Goal: Transaction & Acquisition: Purchase product/service

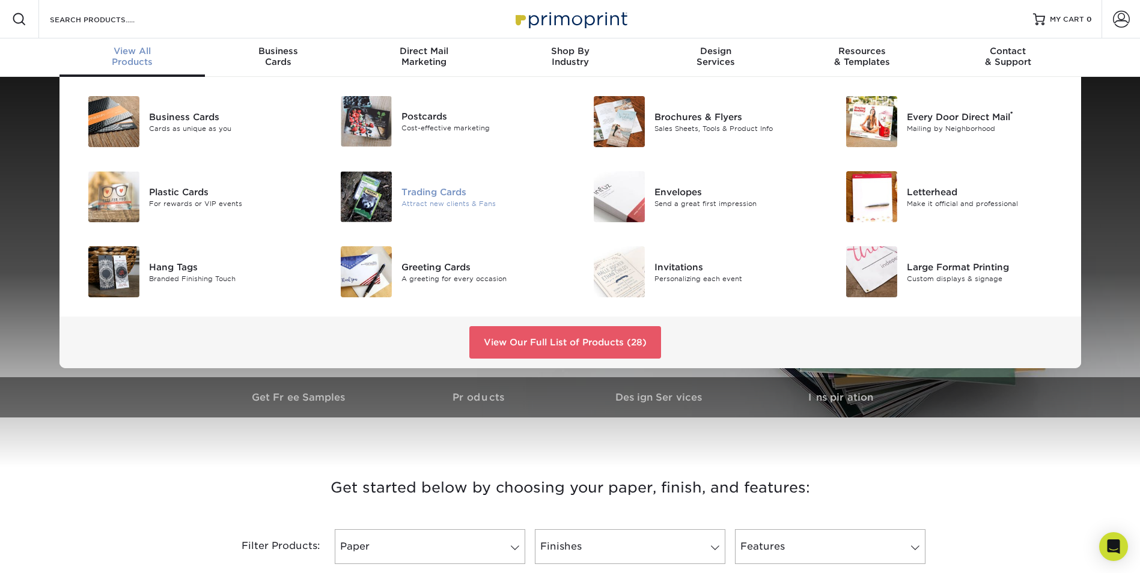
click at [423, 189] on div "Trading Cards" at bounding box center [480, 191] width 159 height 13
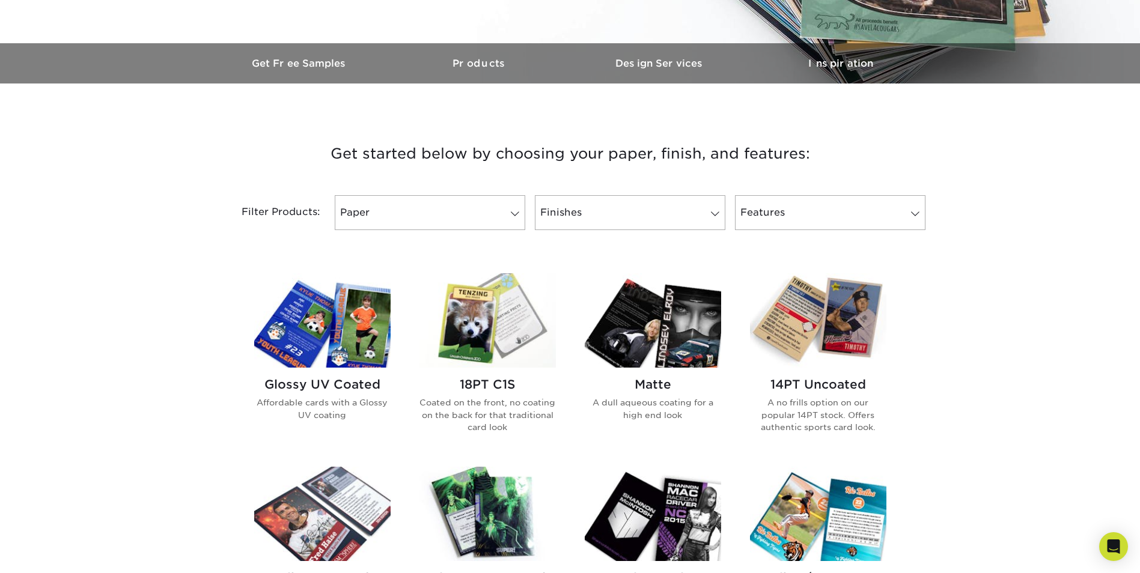
scroll to position [240, 0]
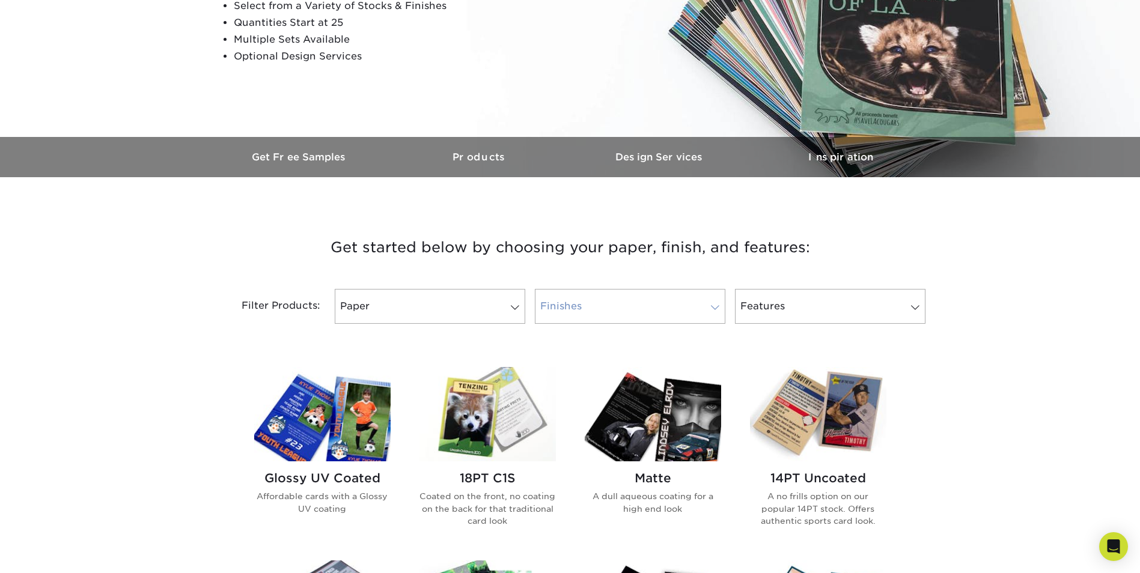
click at [704, 303] on link "Finishes" at bounding box center [630, 306] width 191 height 35
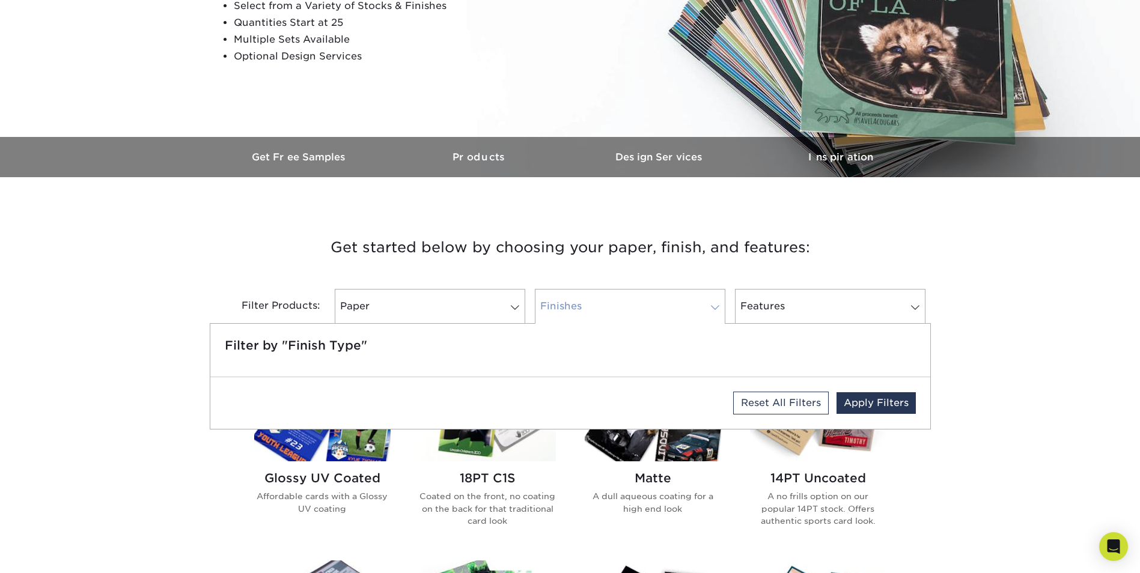
click at [704, 303] on link "Finishes" at bounding box center [630, 306] width 191 height 35
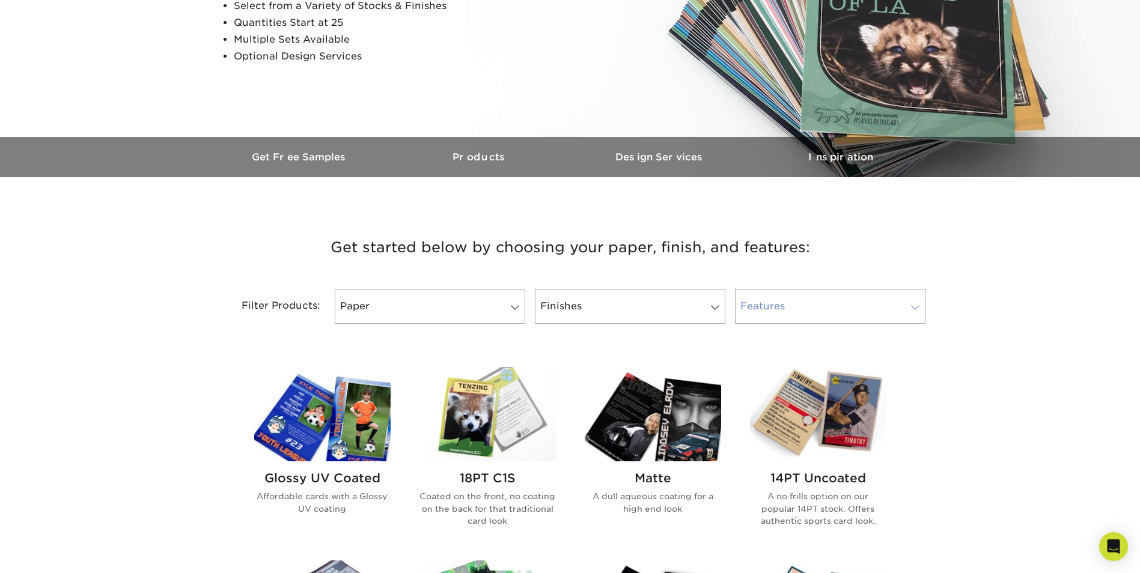
click at [796, 296] on link "Features" at bounding box center [830, 306] width 191 height 35
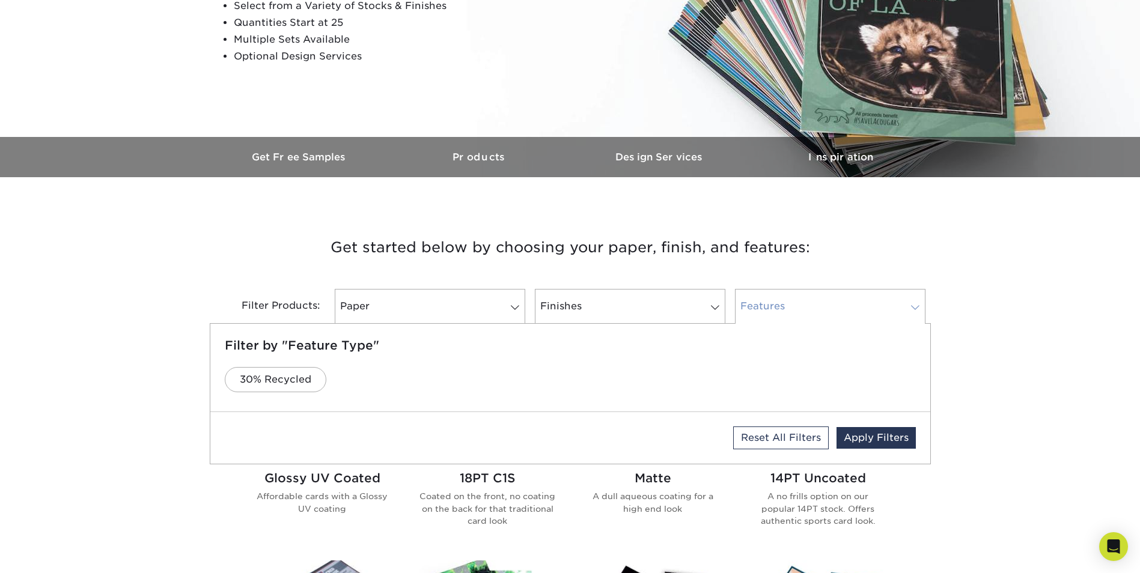
click at [796, 296] on link "Features" at bounding box center [830, 306] width 191 height 35
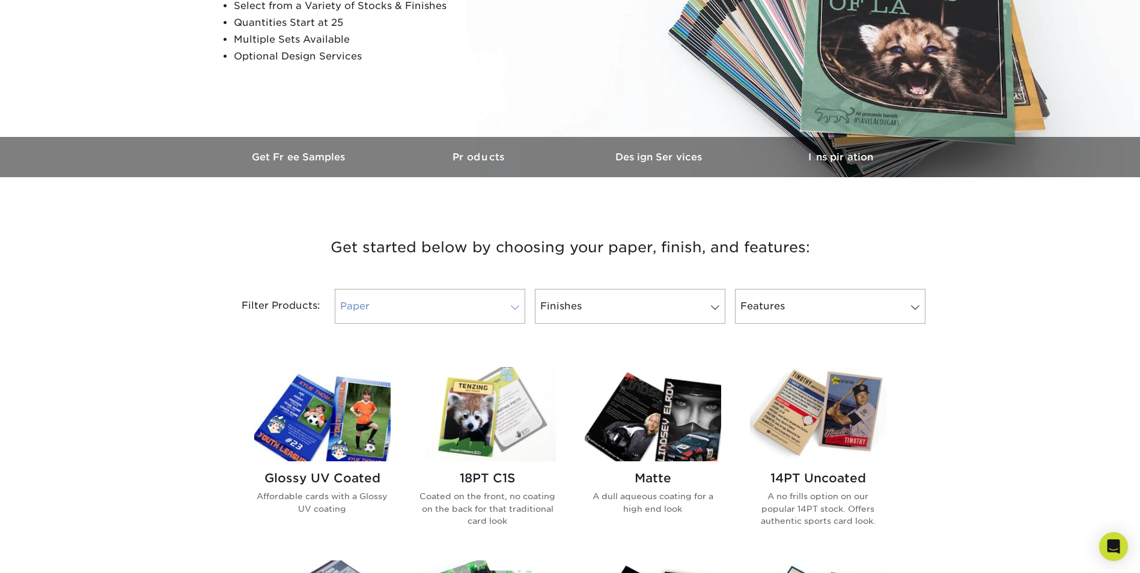
click at [450, 293] on link "Paper" at bounding box center [430, 306] width 191 height 35
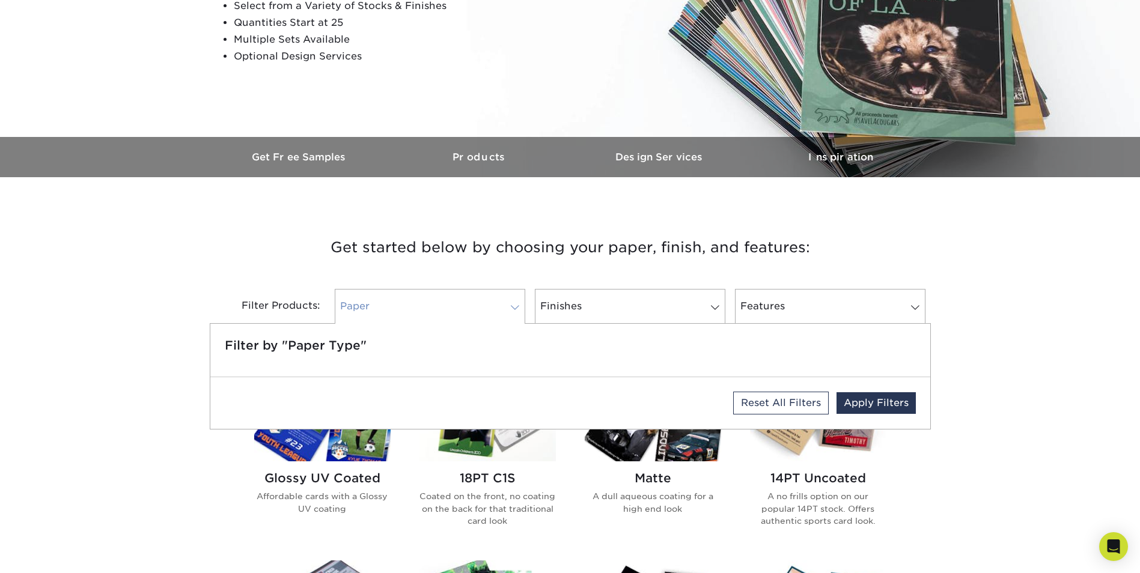
click at [450, 293] on link "Paper" at bounding box center [430, 306] width 191 height 35
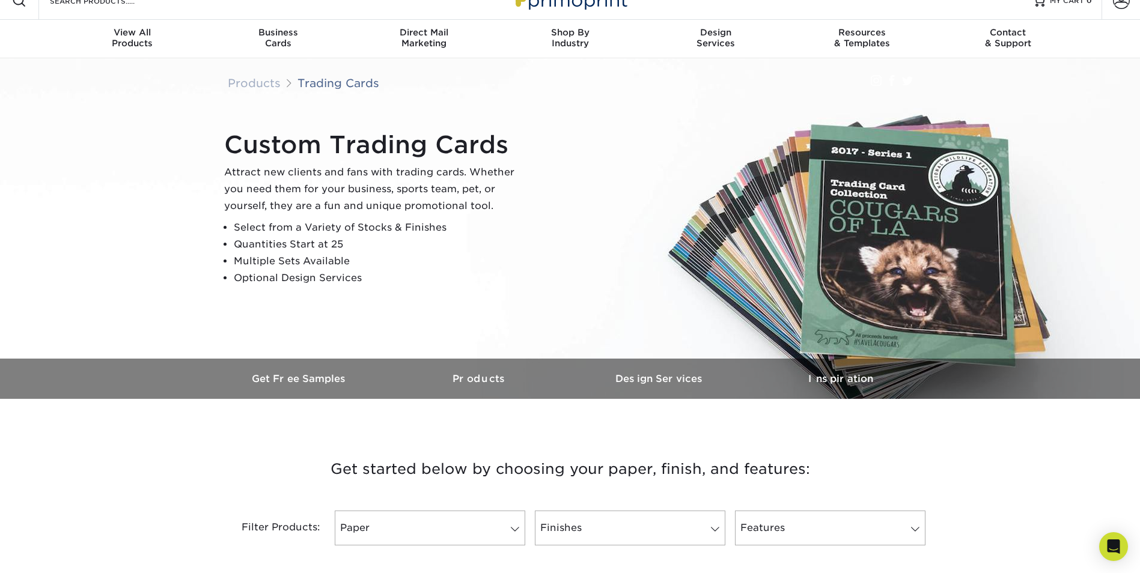
scroll to position [0, 0]
